Goal: Transaction & Acquisition: Purchase product/service

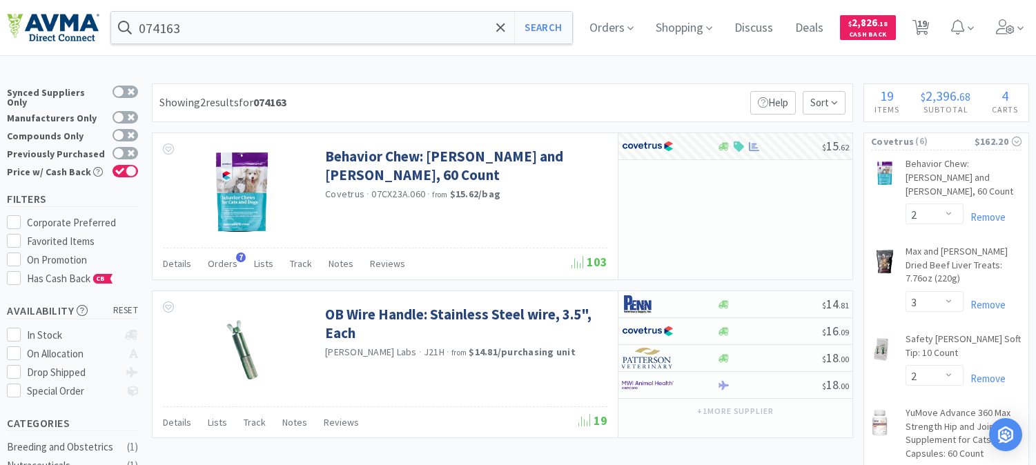
select select "2"
select select "3"
select select "2"
select select "1"
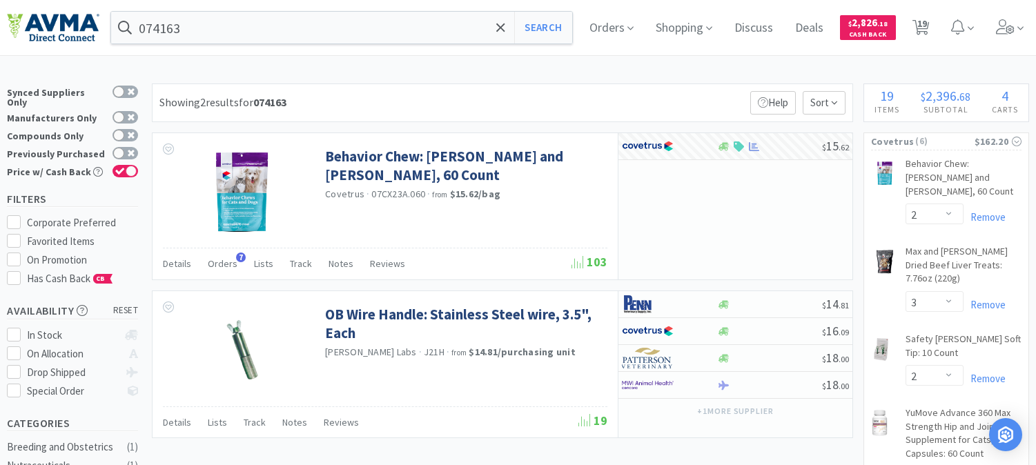
select select "1"
select select "20"
select select "1"
select select "4"
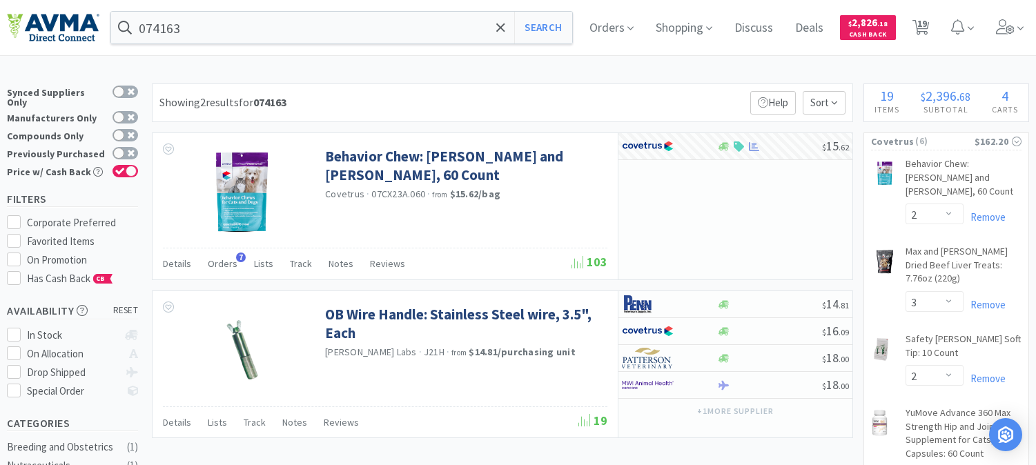
select select "5"
select select "1"
select select "6"
select select "13"
select select "1"
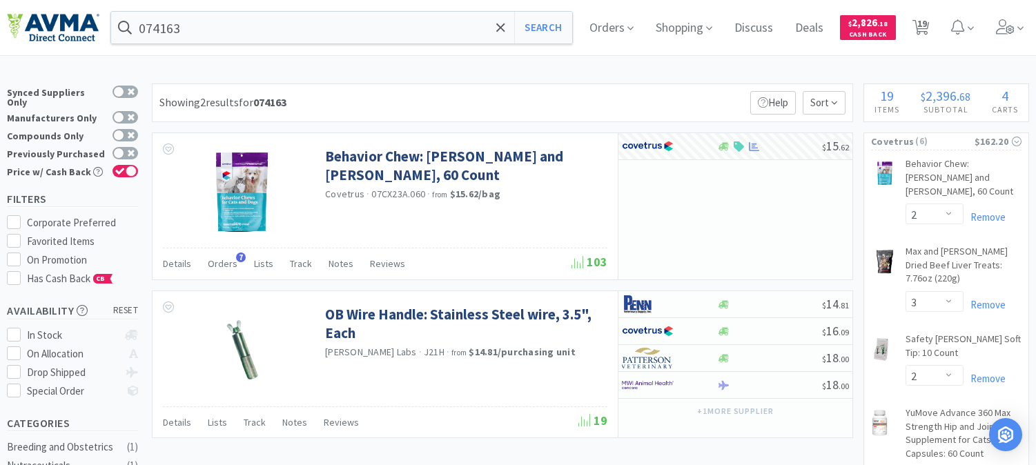
select select "1"
click at [197, 28] on input "074163" at bounding box center [341, 28] width 461 height 32
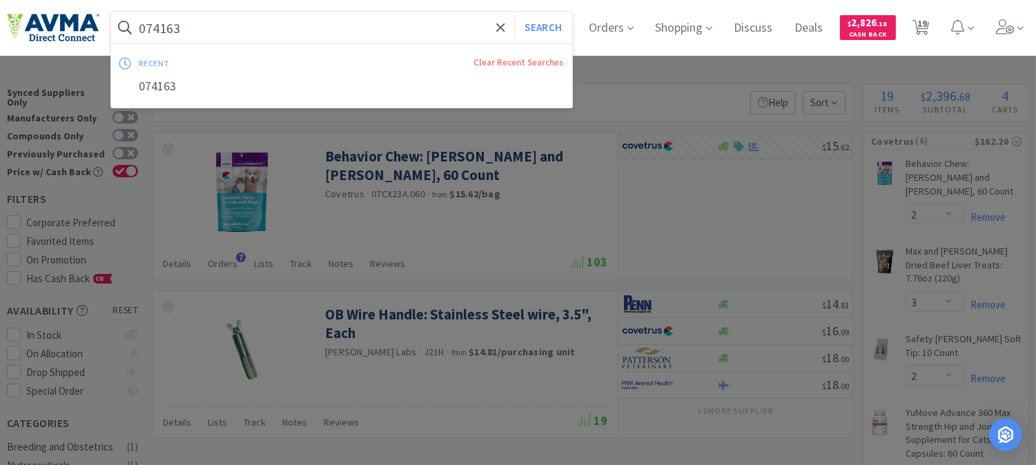
paste input "58596"
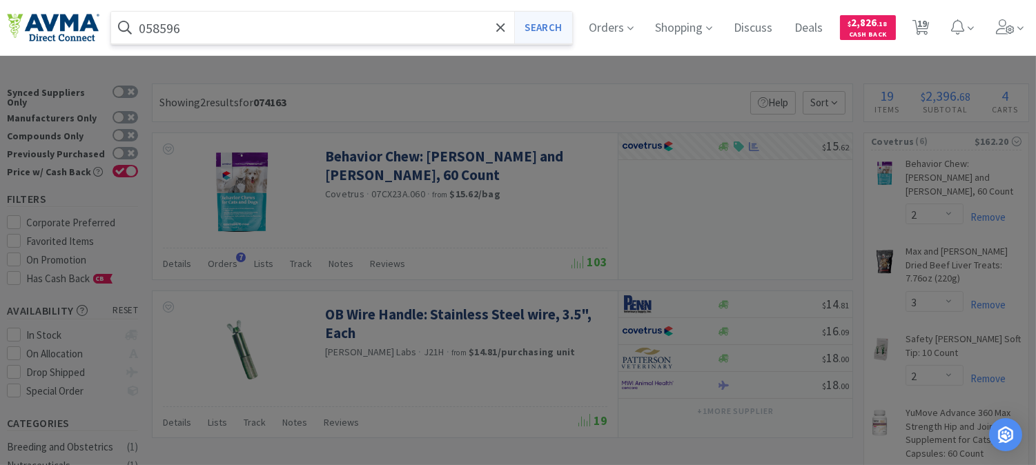
type input "058596"
click at [560, 25] on button "Search" at bounding box center [542, 28] width 57 height 32
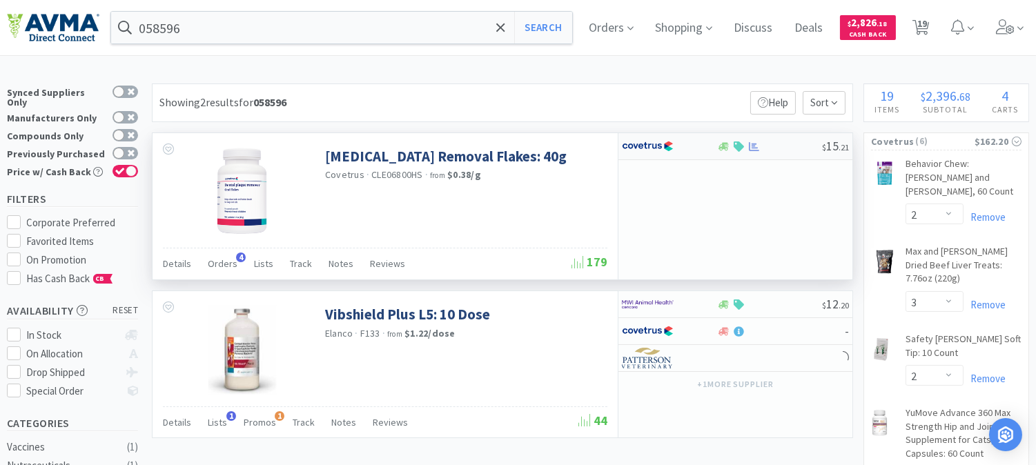
click at [638, 148] on img at bounding box center [648, 146] width 52 height 21
select select "1"
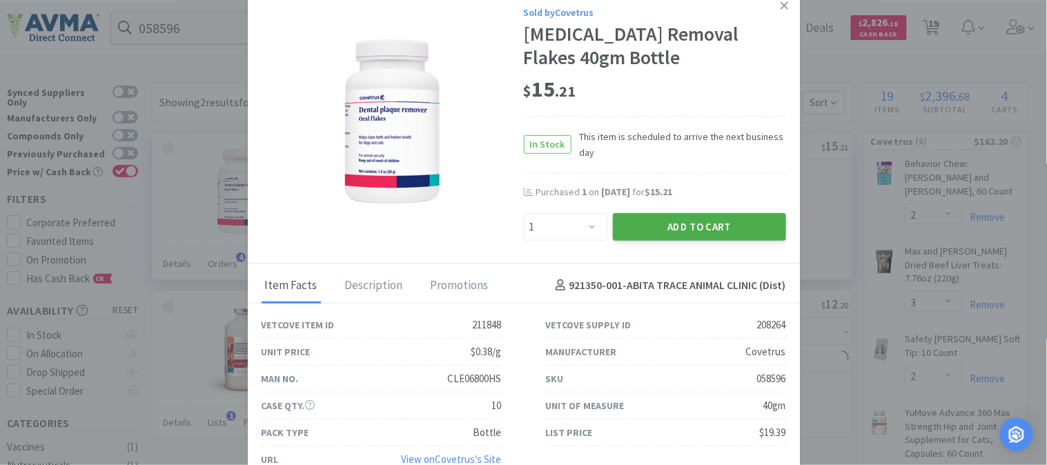
click at [674, 220] on button "Add to Cart" at bounding box center [699, 227] width 173 height 28
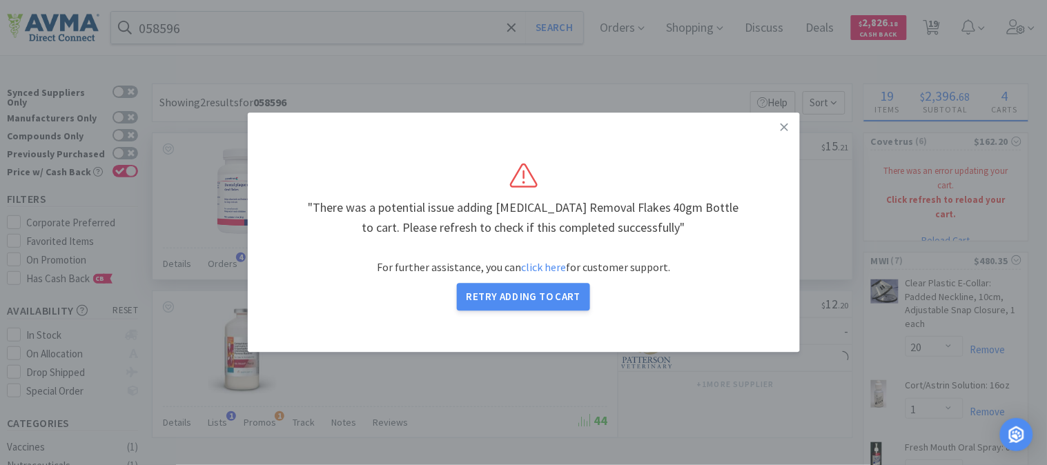
select select "2"
select select "3"
select select "2"
select select "1"
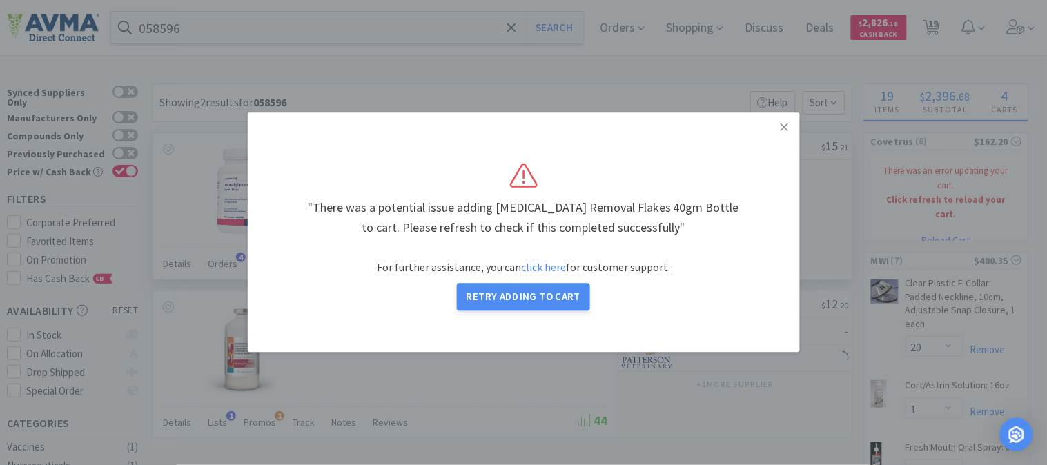
select select "1"
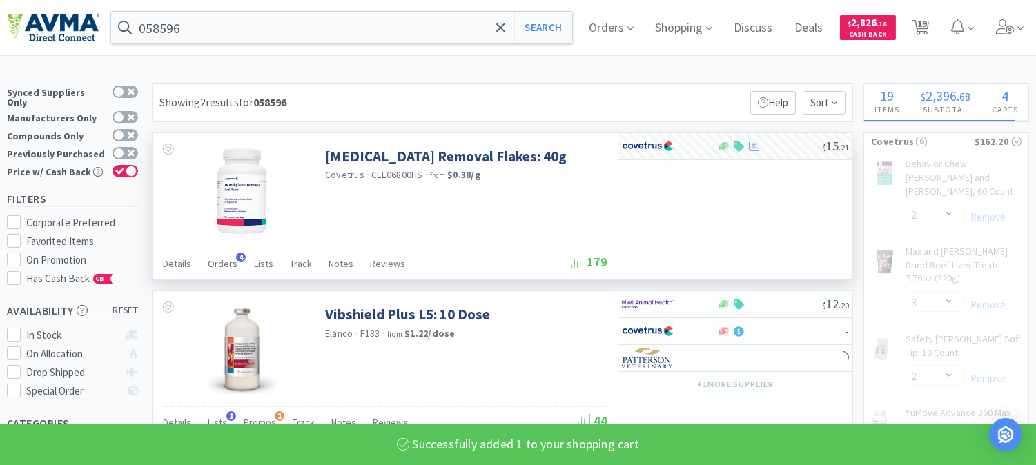
select select "1"
select select "3"
select select "2"
select select "1"
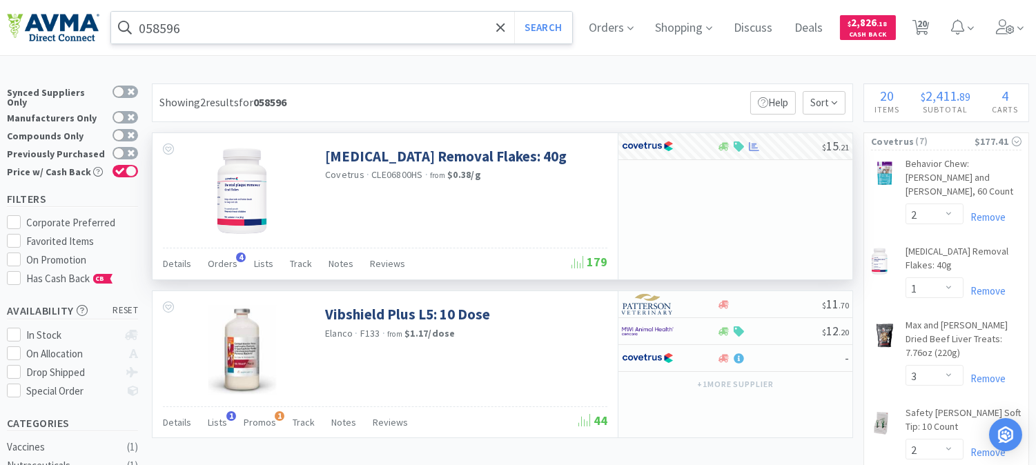
click at [231, 35] on input "058596" at bounding box center [341, 28] width 461 height 32
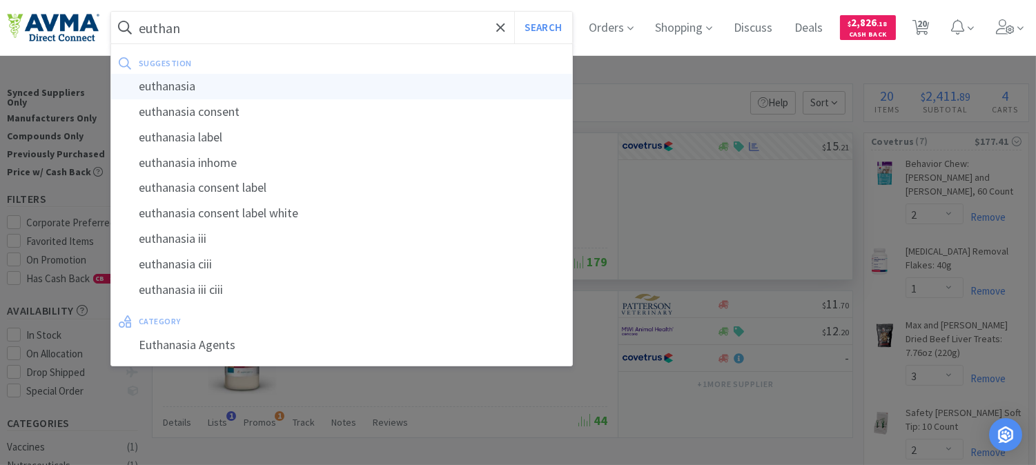
click at [182, 81] on div "euthanasia" at bounding box center [341, 87] width 461 height 26
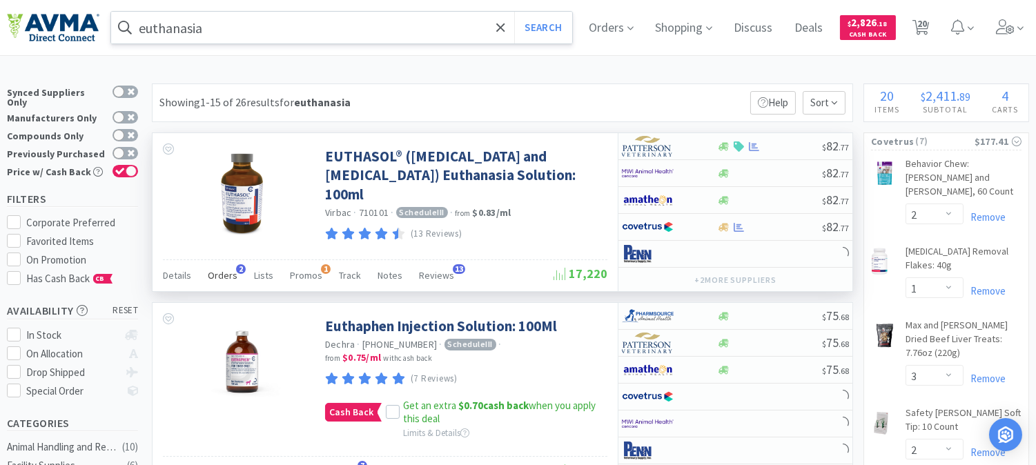
click at [229, 275] on span "Orders" at bounding box center [223, 275] width 30 height 12
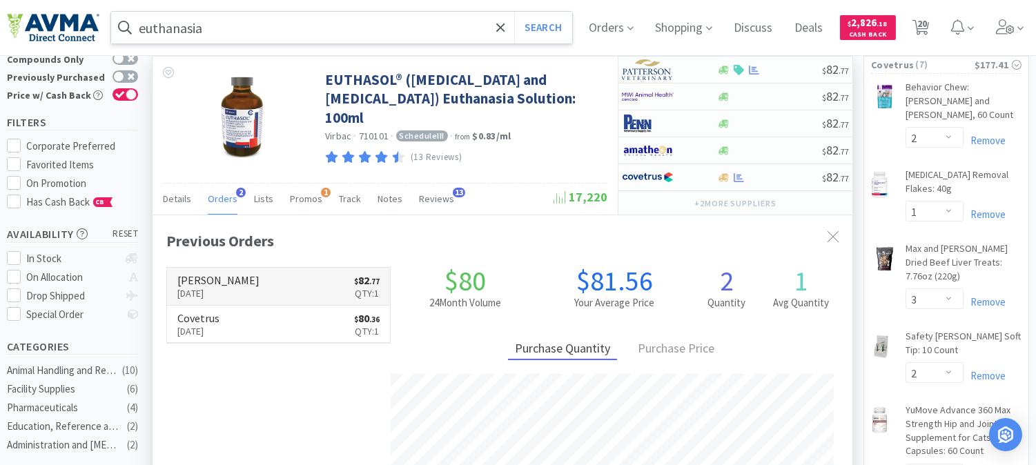
scroll to position [349, 699]
click at [210, 291] on p "[DATE]" at bounding box center [218, 293] width 82 height 15
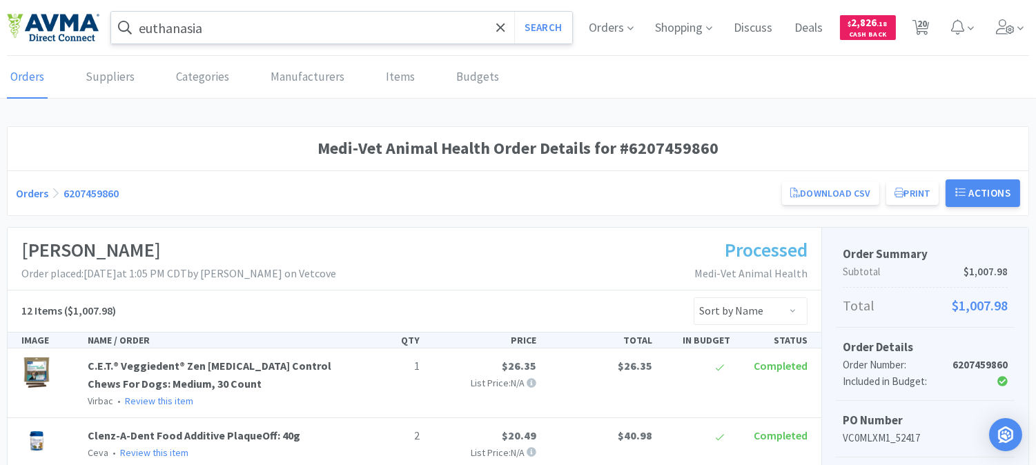
click at [254, 21] on input "euthanasia" at bounding box center [341, 28] width 461 height 32
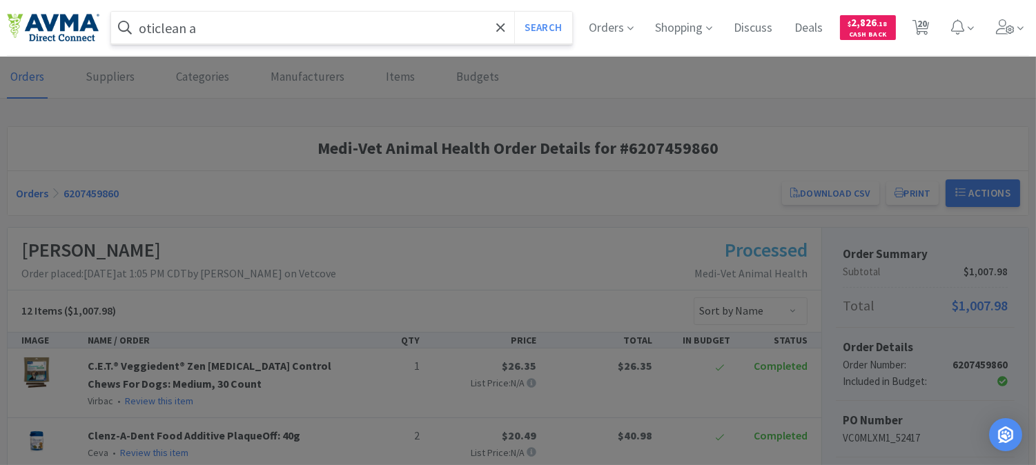
type input "oticlean a"
click at [514, 12] on button "Search" at bounding box center [542, 28] width 57 height 32
select select "2"
select select "1"
select select "3"
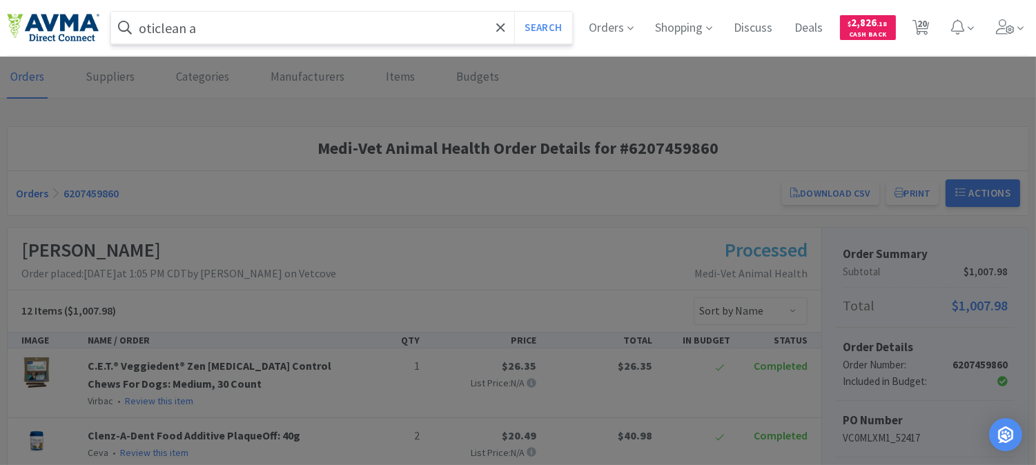
select select "2"
select select "1"
select select "20"
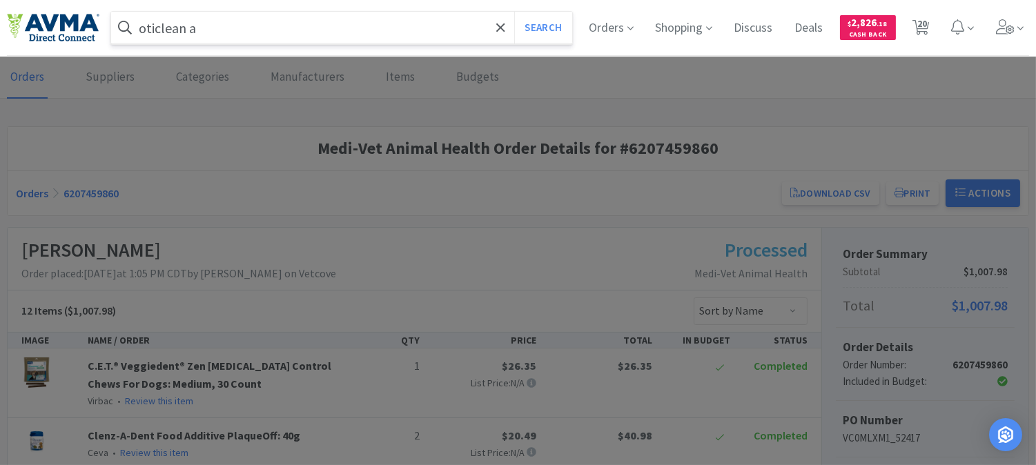
select select "1"
select select "4"
select select "5"
select select "1"
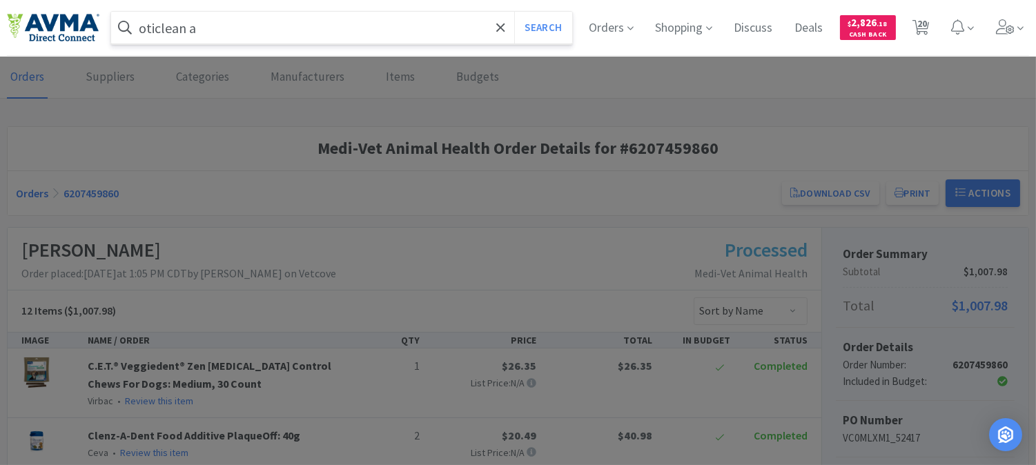
select select "6"
select select "13"
select select "1"
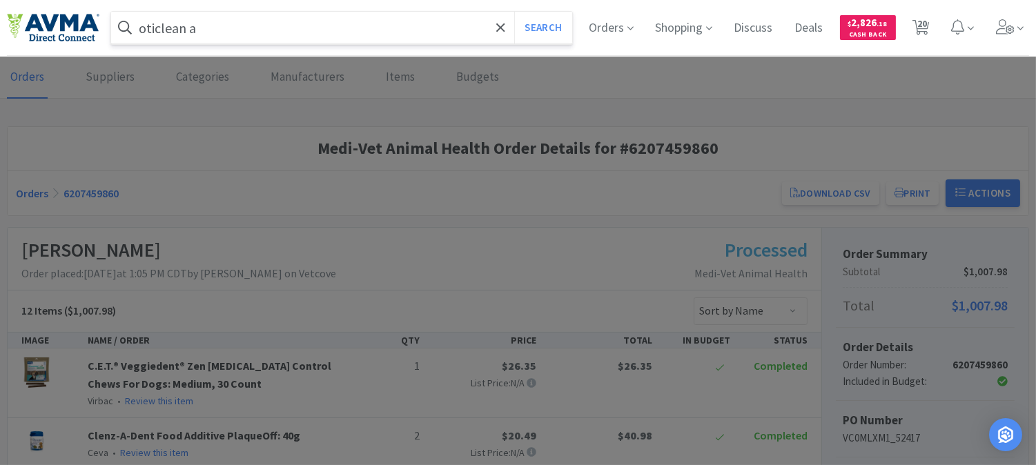
select select "1"
